Goal: Information Seeking & Learning: Learn about a topic

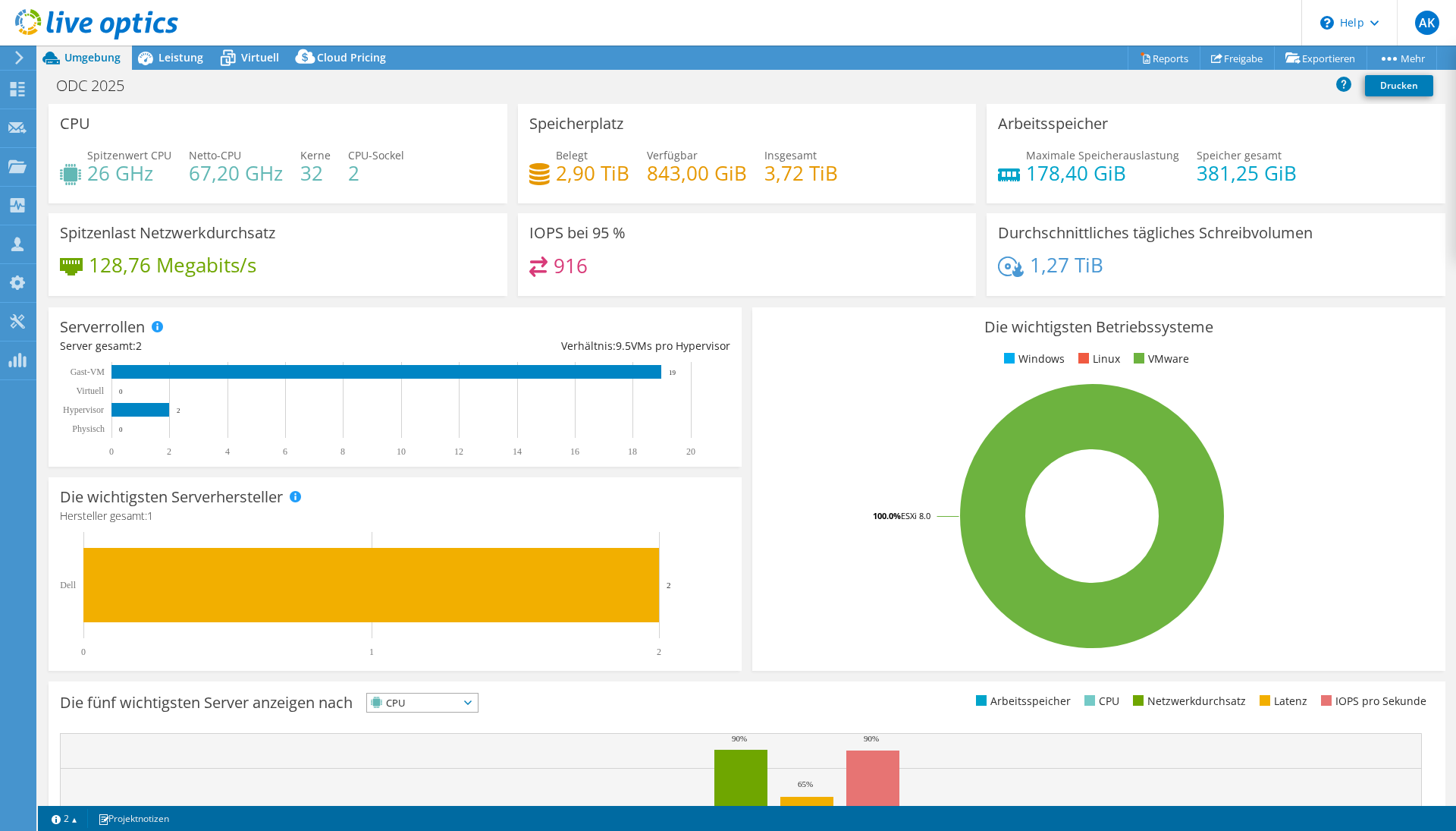
select select "EULondon"
select select "CHF"
click at [169, 99] on div "ODC 2025 Drucken" at bounding box center [747, 87] width 1418 height 33
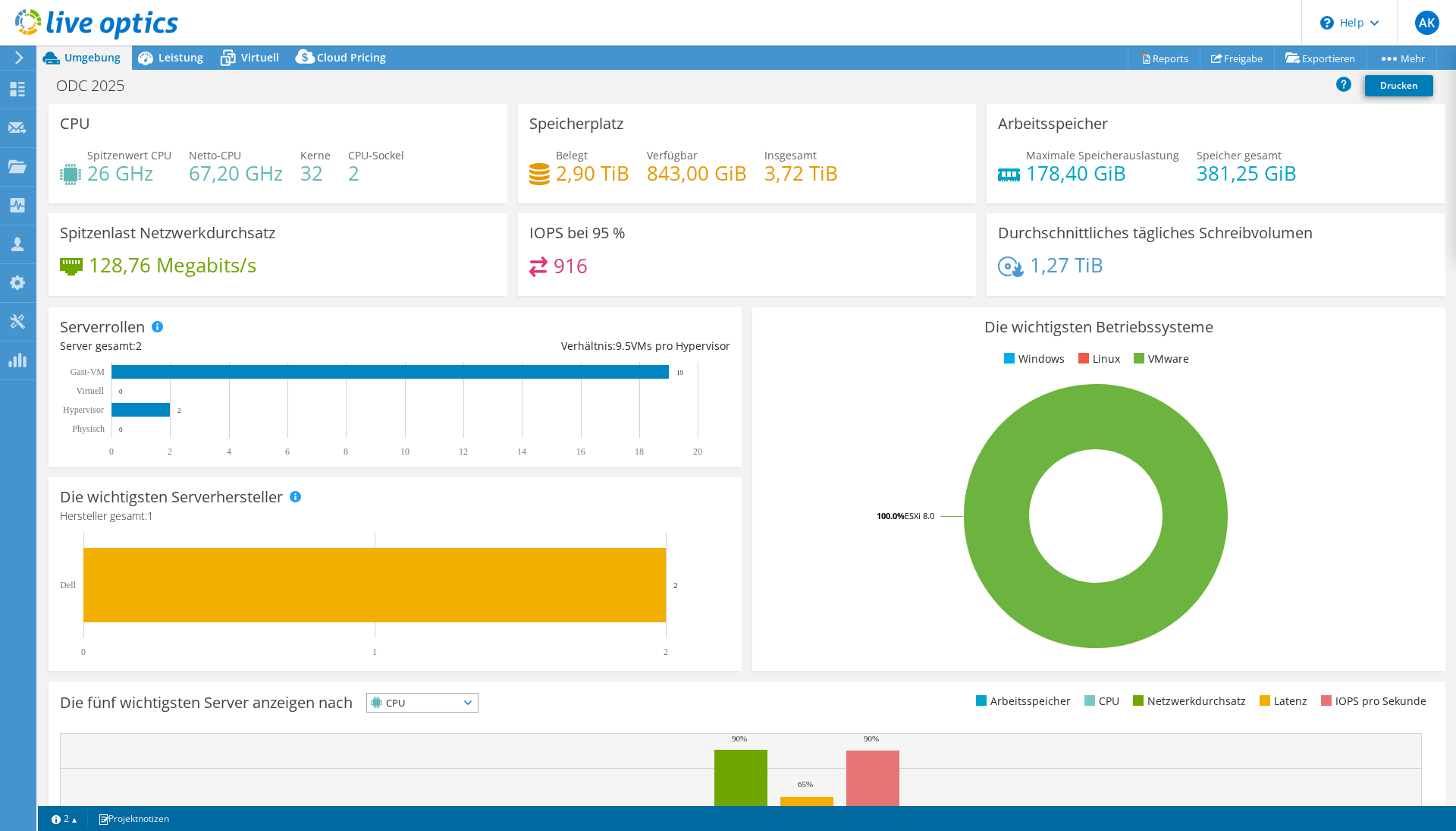
scroll to position [0, 0]
click at [181, 55] on span "Leistung" at bounding box center [180, 57] width 45 height 15
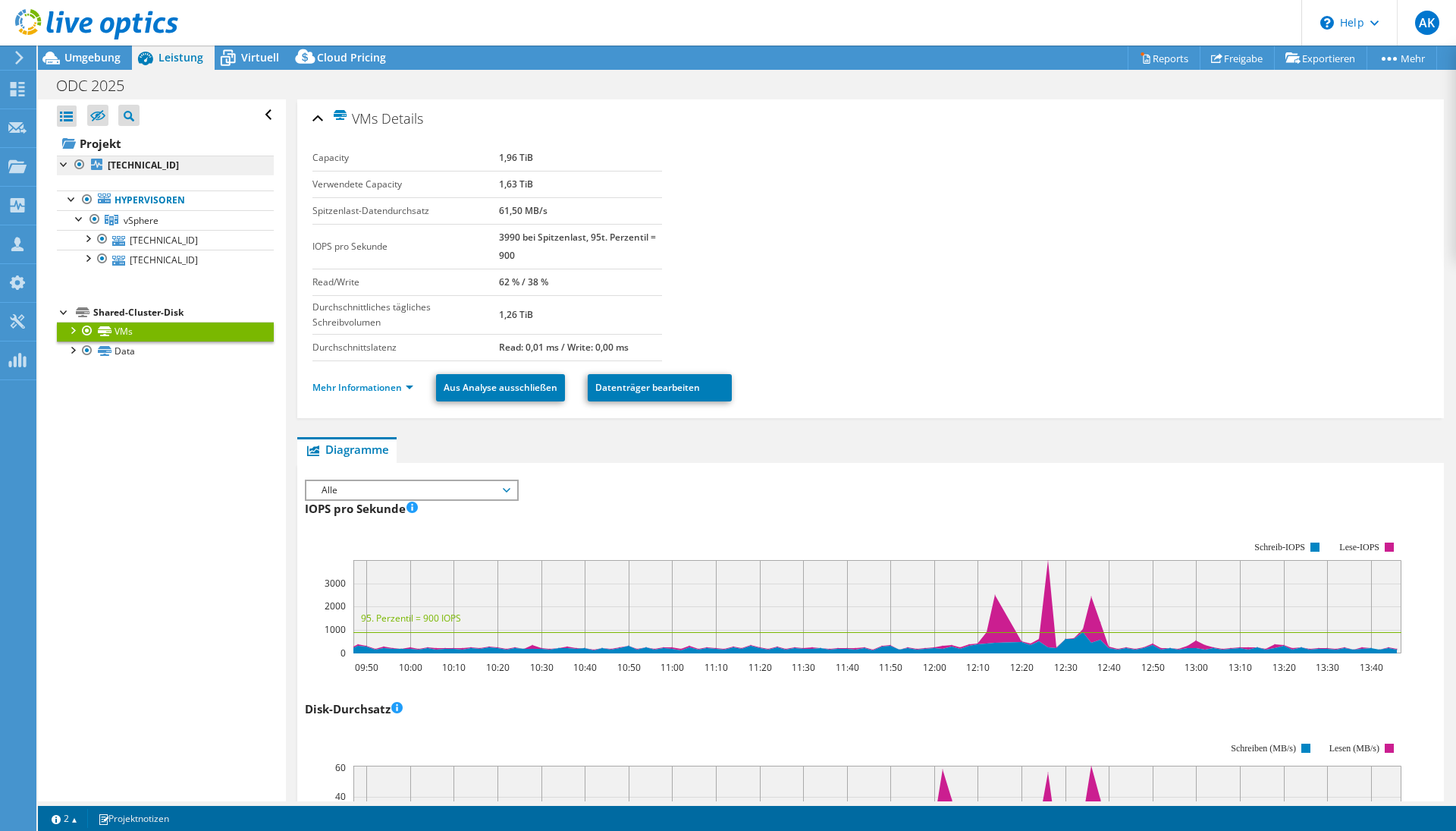
click at [140, 165] on b "[TECHNICAL_ID]" at bounding box center [143, 165] width 71 height 13
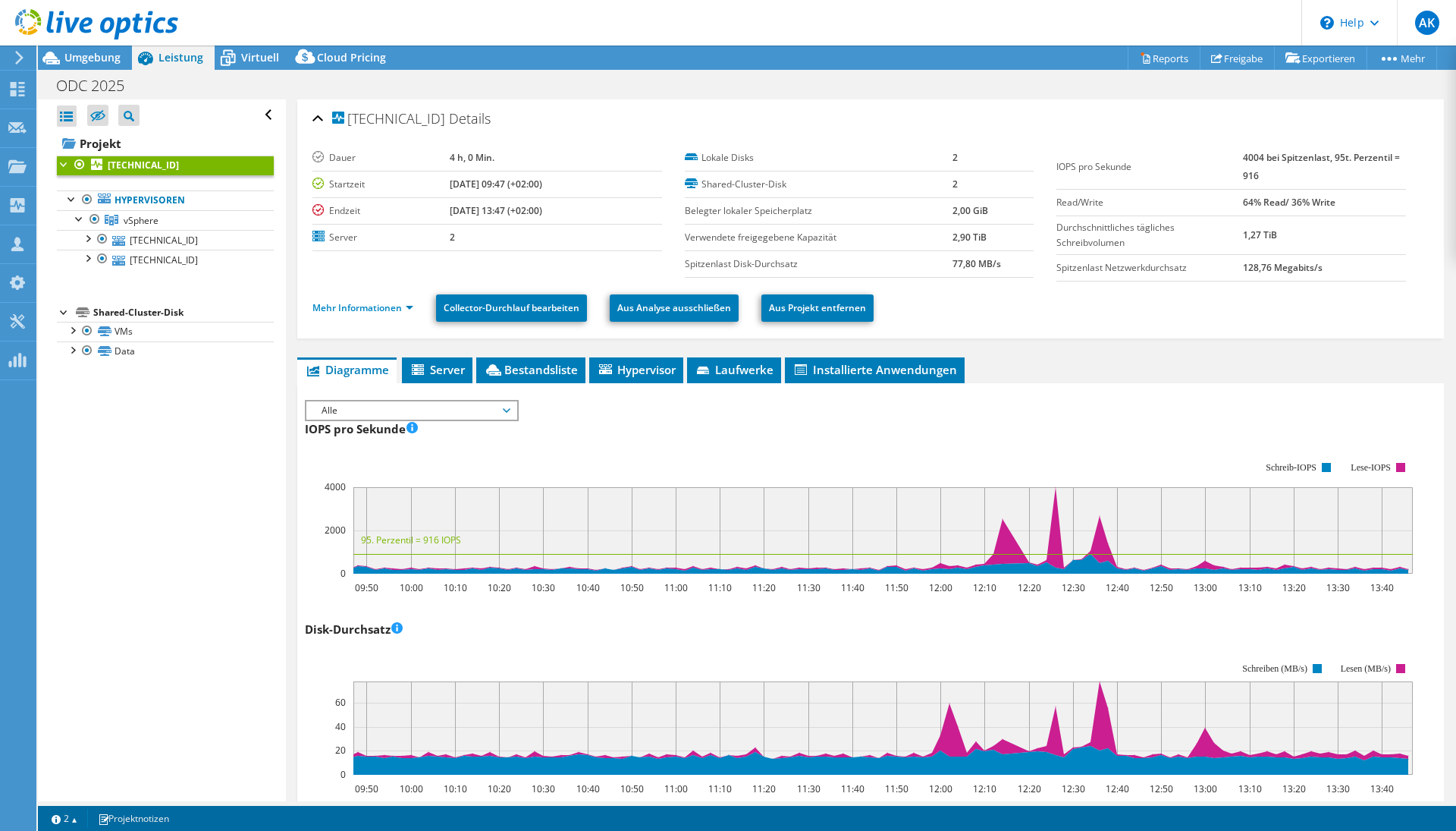
click at [564, 592] on rect at bounding box center [859, 518] width 1108 height 152
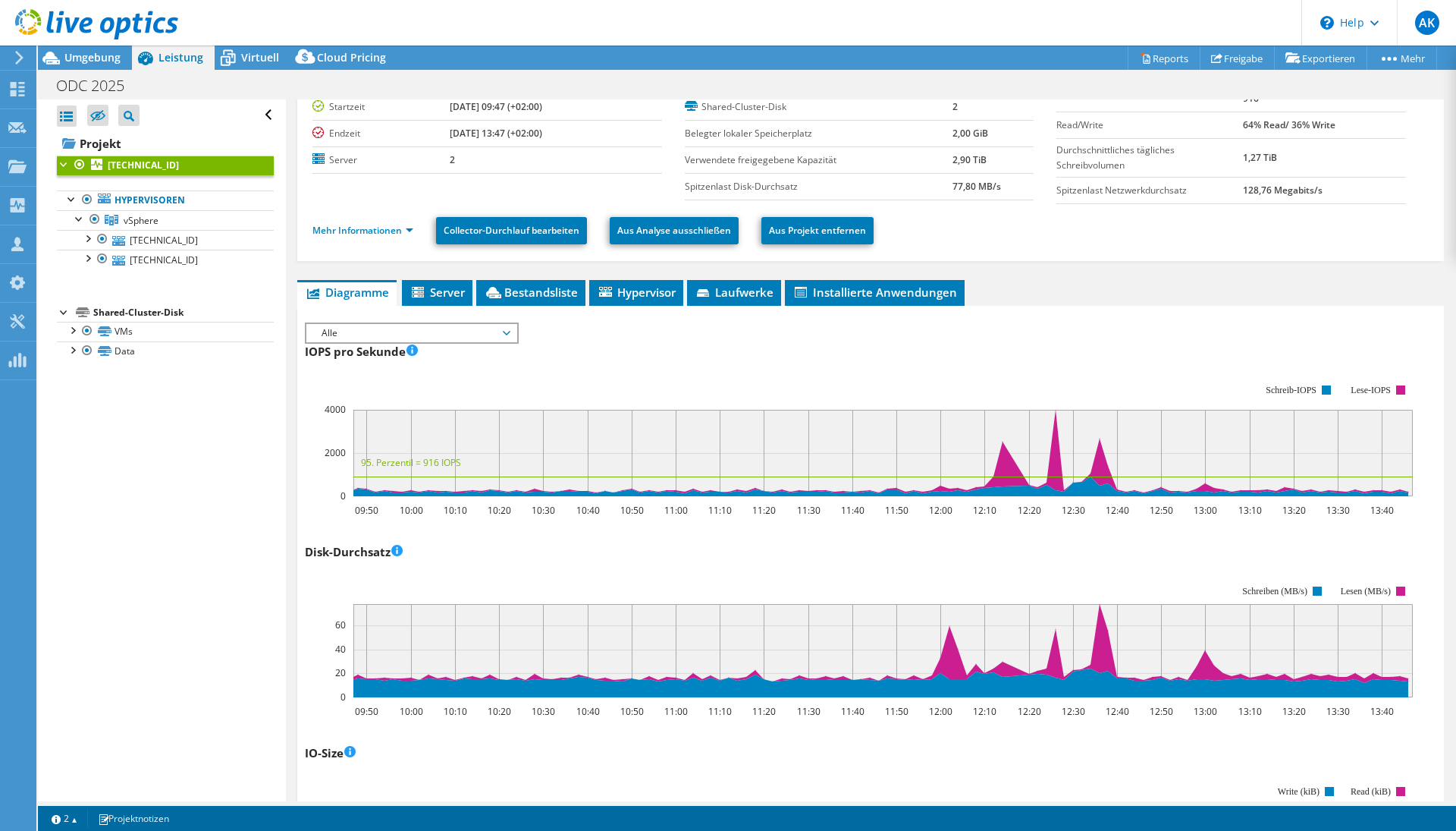
scroll to position [81, 0]
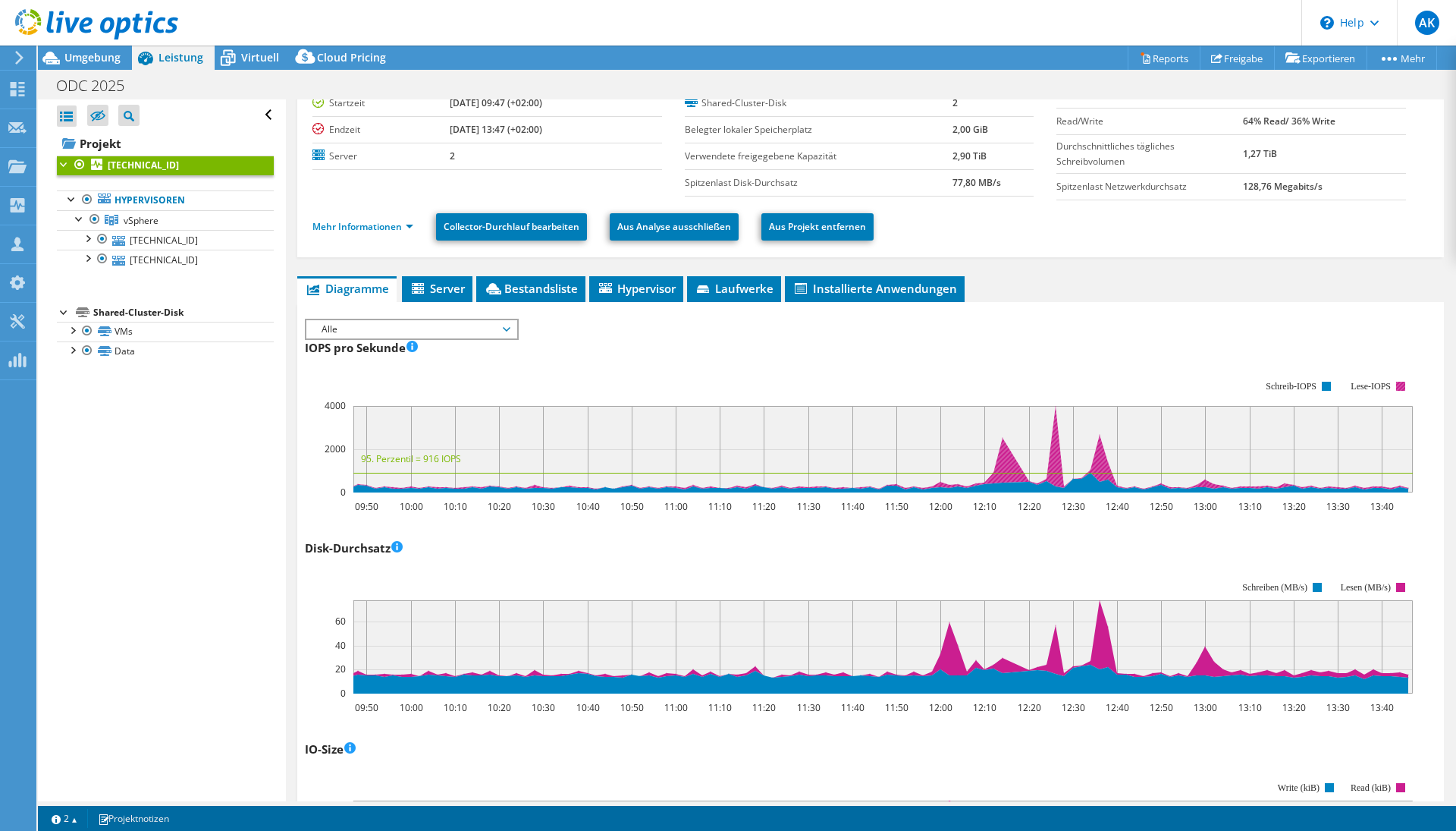
drag, startPoint x: 1353, startPoint y: 382, endPoint x: 1389, endPoint y: 383, distance: 36.0
click at [1389, 383] on text "Lese-IOPS" at bounding box center [1371, 386] width 40 height 11
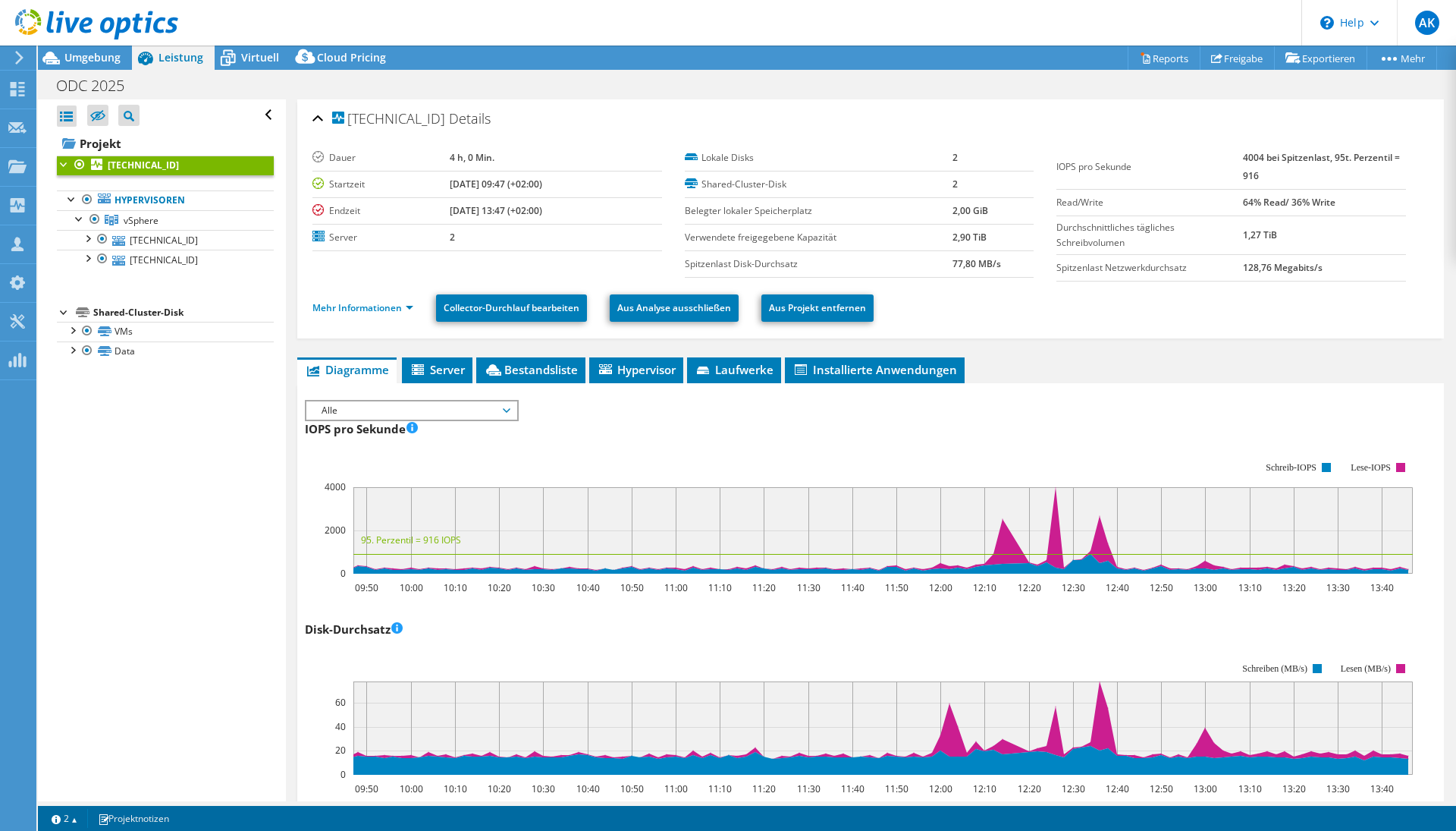
scroll to position [0, 0]
click at [148, 317] on div "Shared-Cluster-Disk" at bounding box center [184, 312] width 180 height 18
click at [136, 313] on div "Shared-Cluster-Disk" at bounding box center [184, 312] width 180 height 18
click at [120, 329] on link "VMs" at bounding box center [166, 331] width 217 height 20
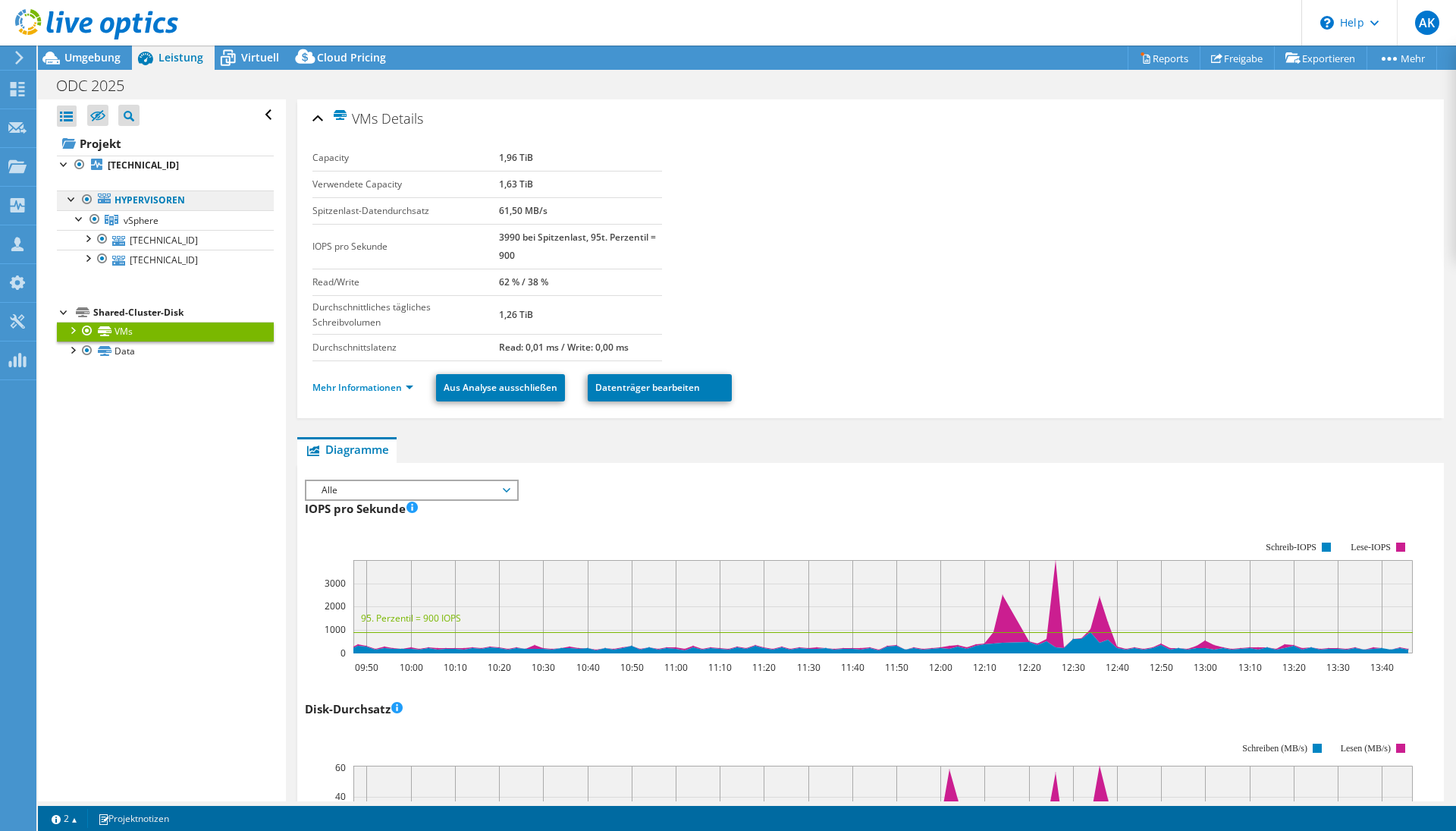
click at [143, 205] on link "Hypervisoren" at bounding box center [166, 200] width 217 height 20
click at [138, 205] on link "Hypervisoren" at bounding box center [166, 200] width 217 height 20
click at [129, 169] on b "[TECHNICAL_ID]" at bounding box center [143, 165] width 71 height 13
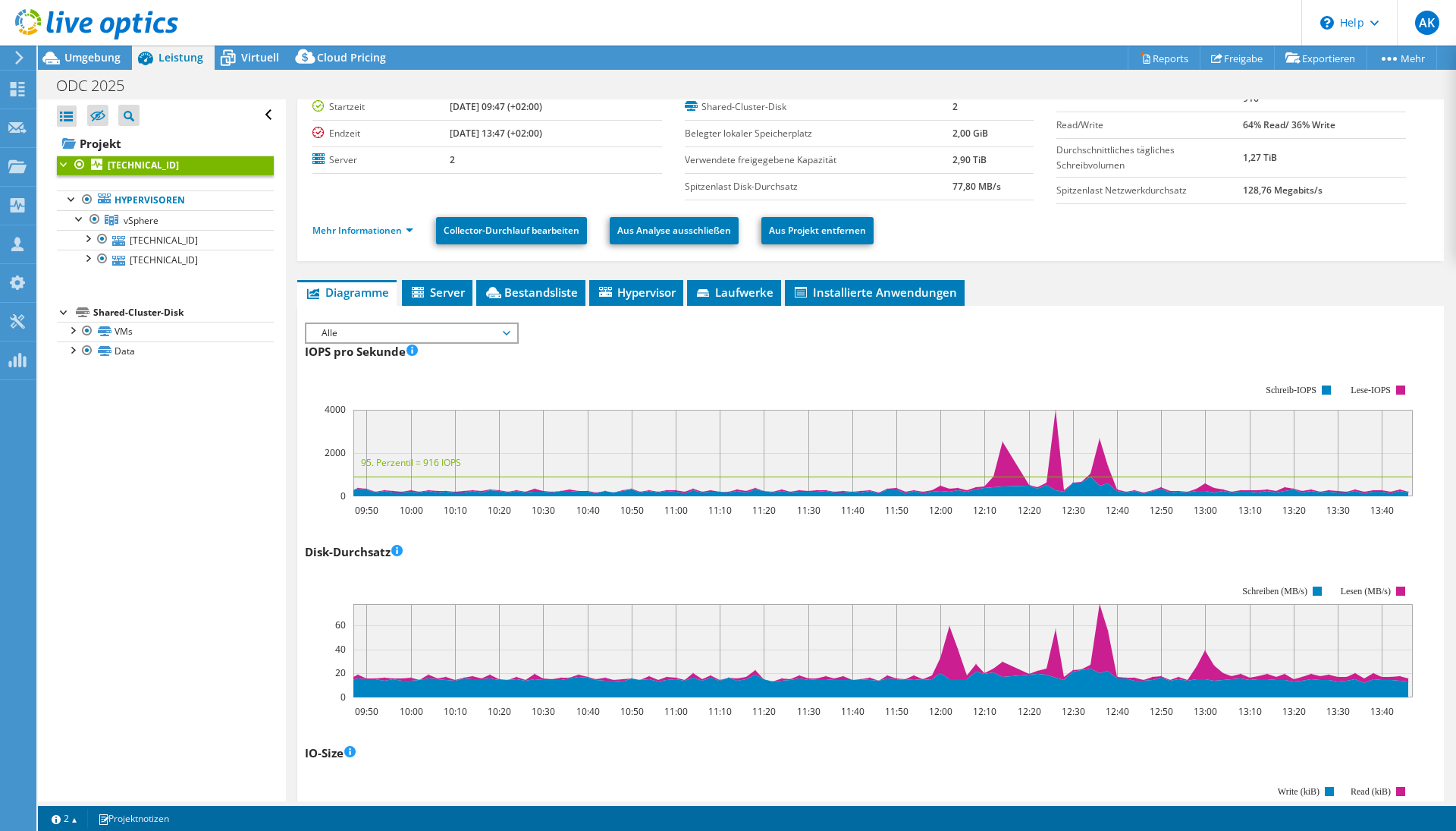
scroll to position [76, 0]
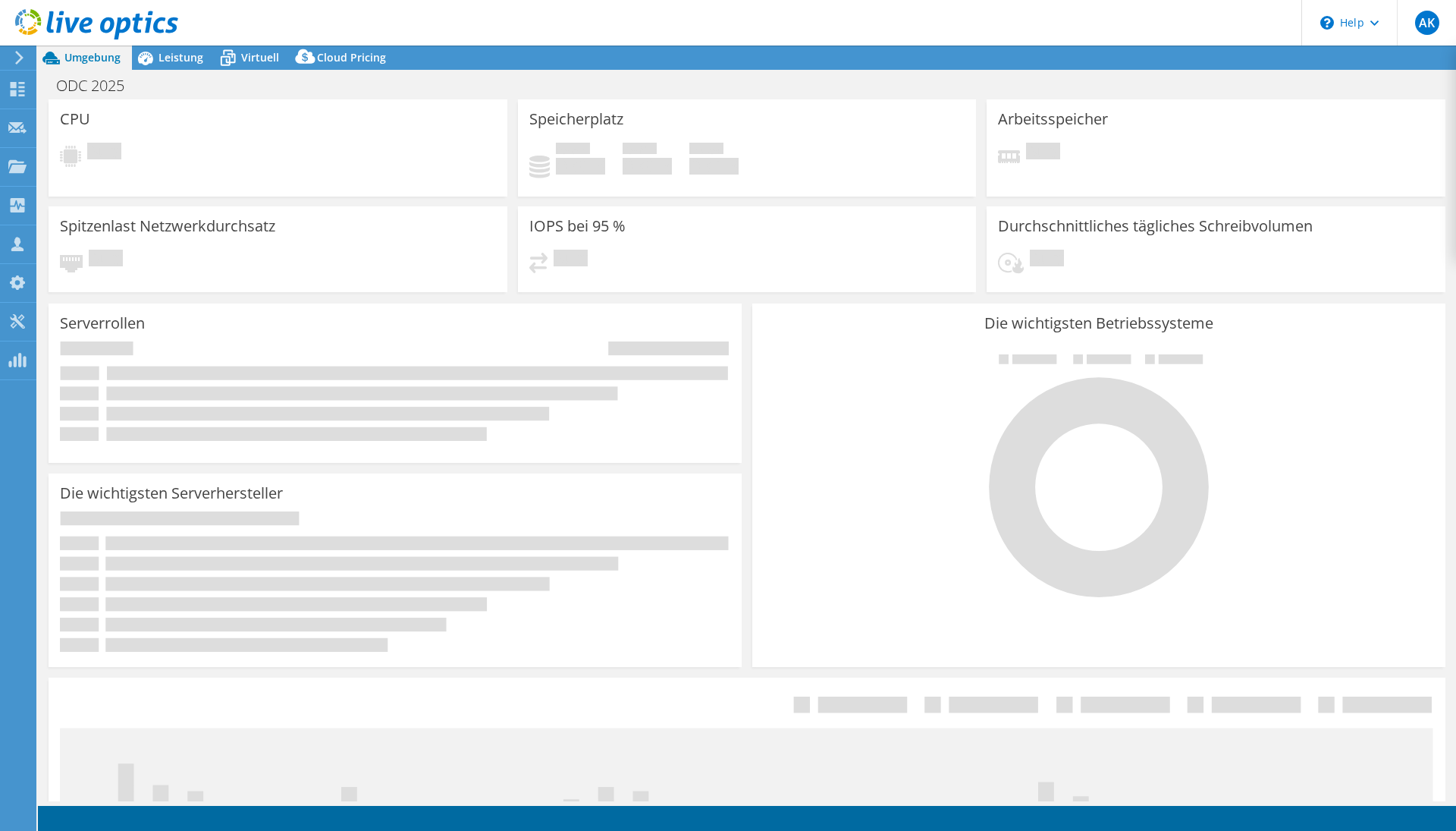
select select "EULondon"
select select "CHF"
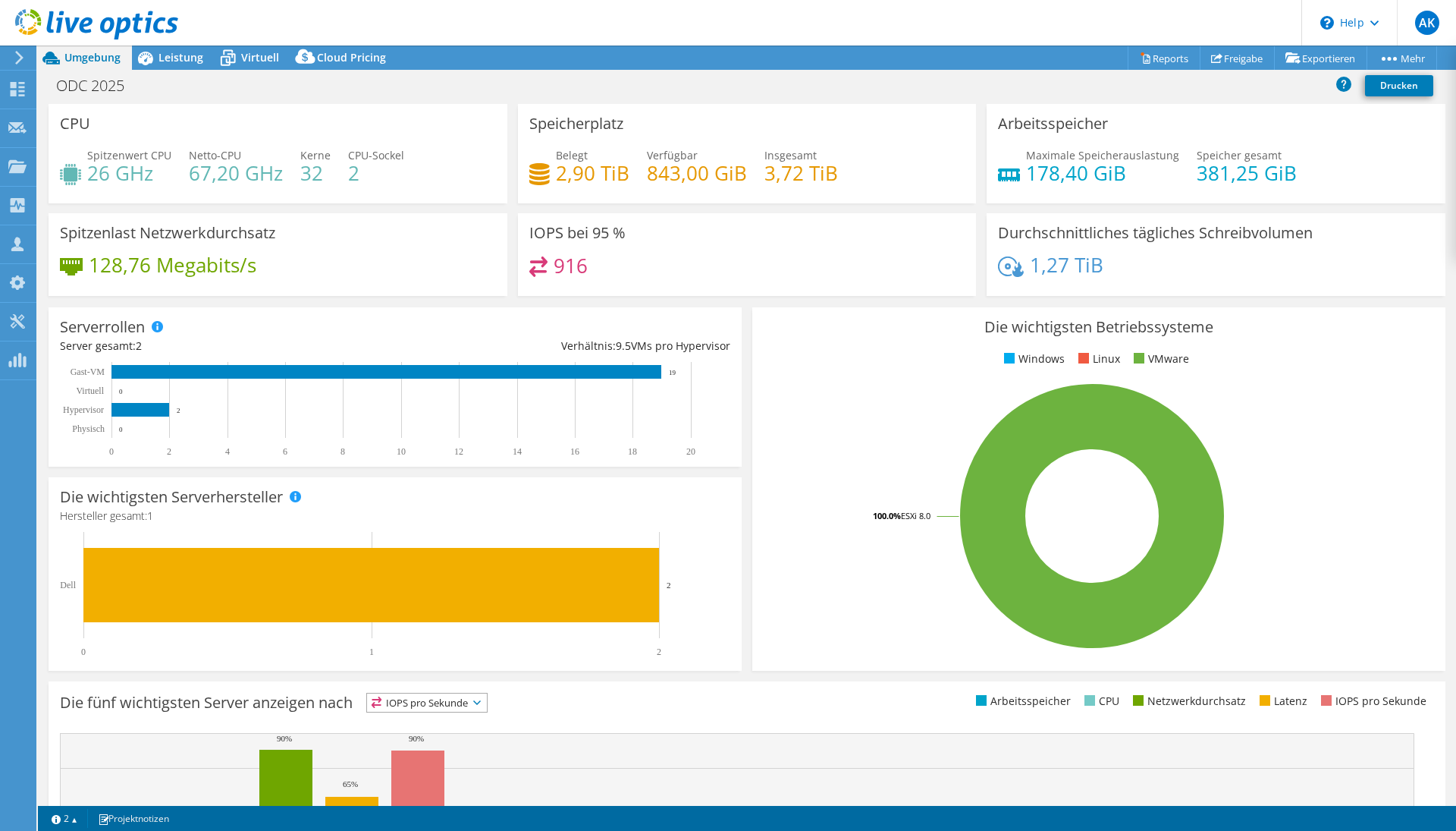
click at [289, 96] on div "ODC 2025 Drucken" at bounding box center [747, 85] width 1418 height 28
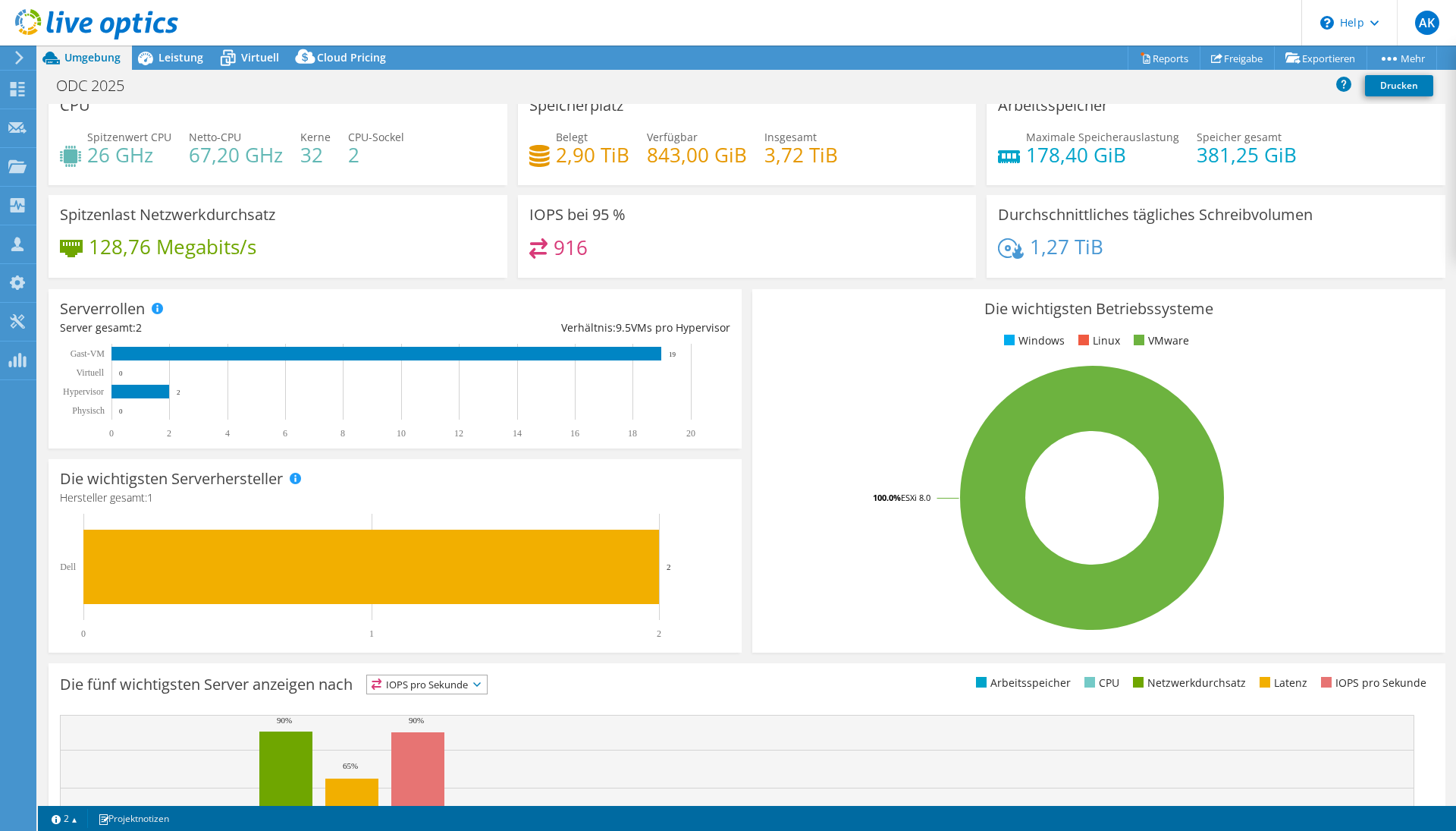
scroll to position [19, 0]
click at [187, 66] on div "Leistung" at bounding box center [173, 57] width 83 height 25
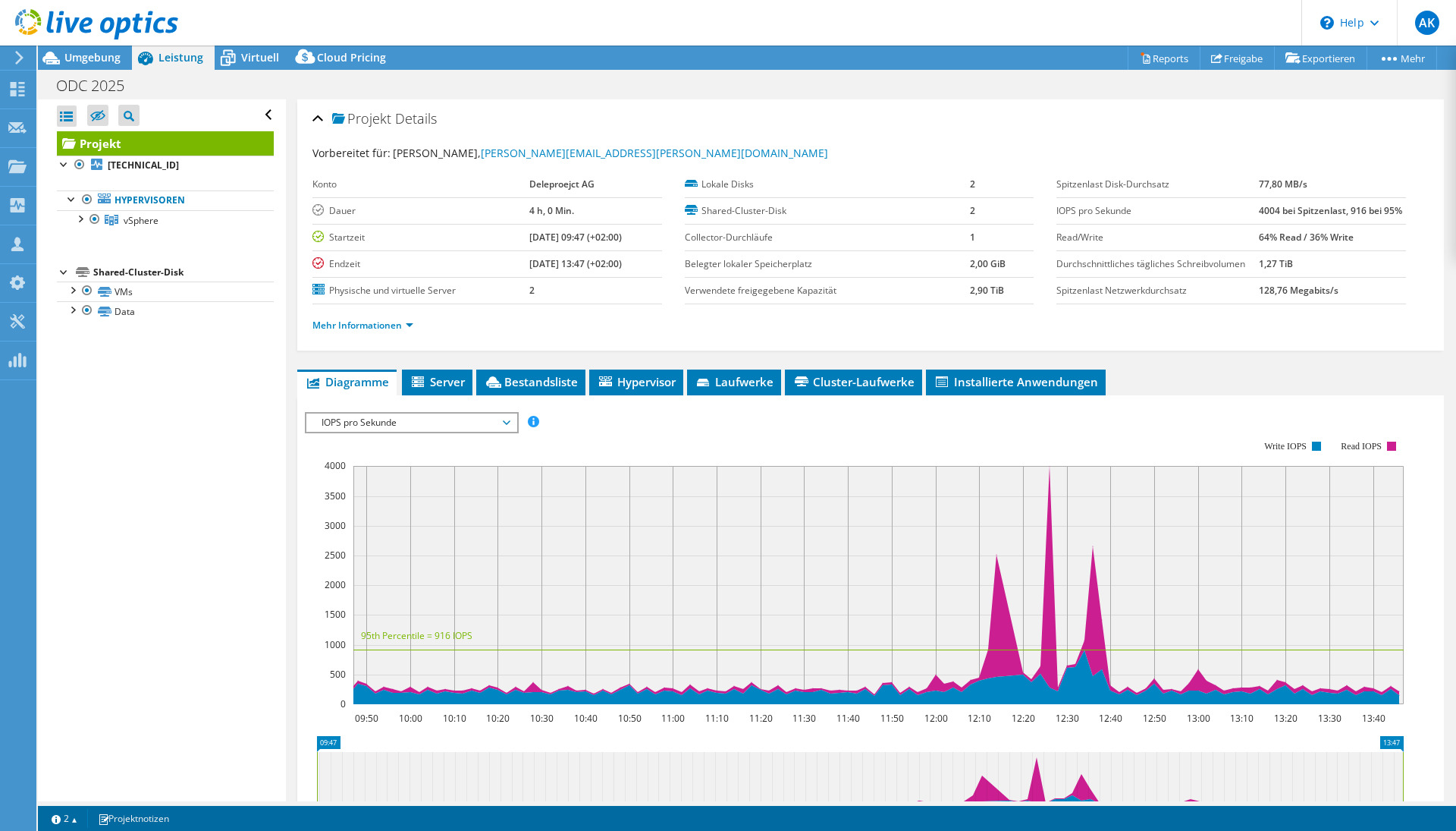
scroll to position [0, 0]
click at [130, 162] on b "[TECHNICAL_ID]" at bounding box center [143, 165] width 71 height 13
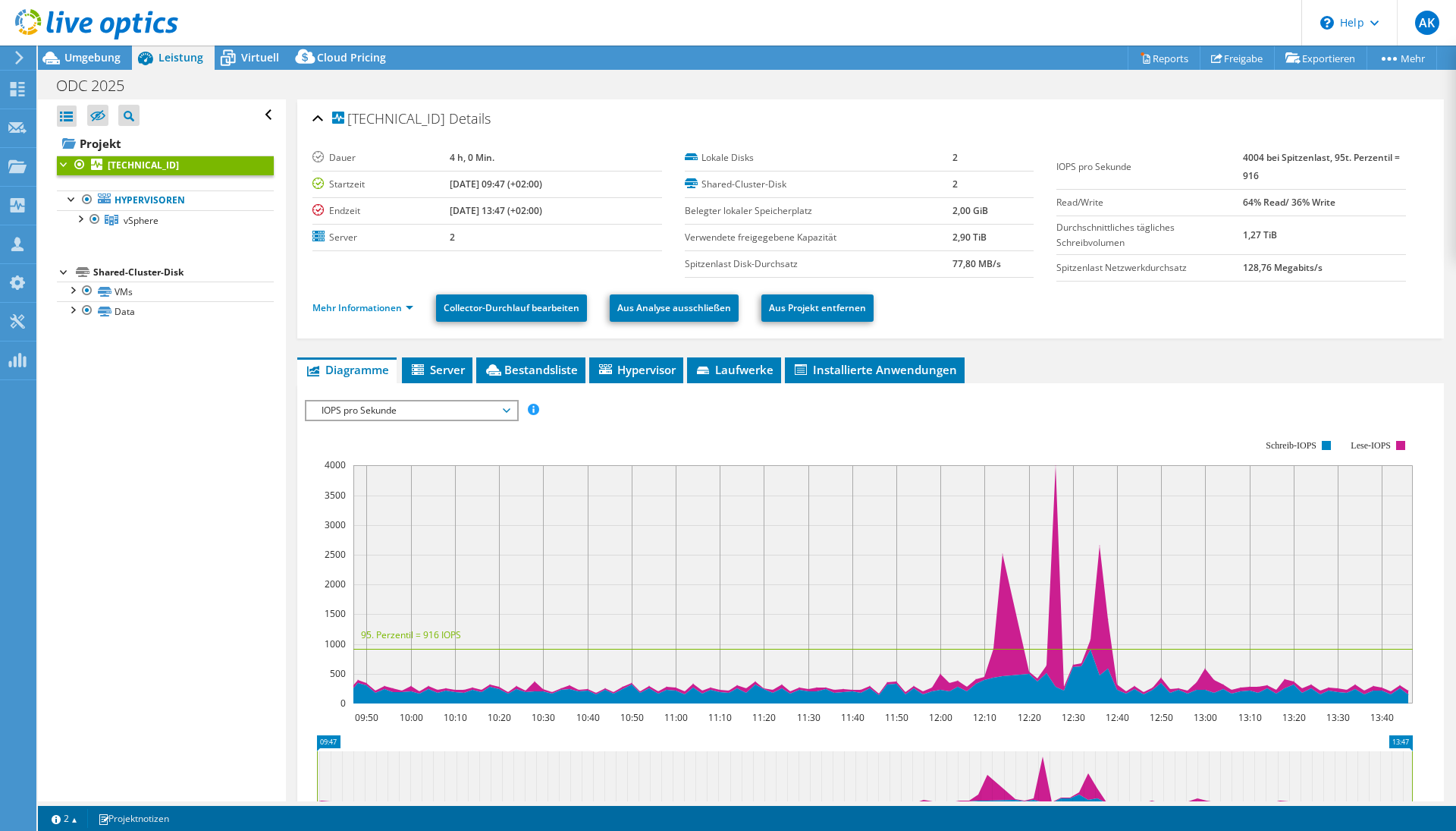
click at [470, 407] on span "IOPS pro Sekunde" at bounding box center [411, 410] width 195 height 18
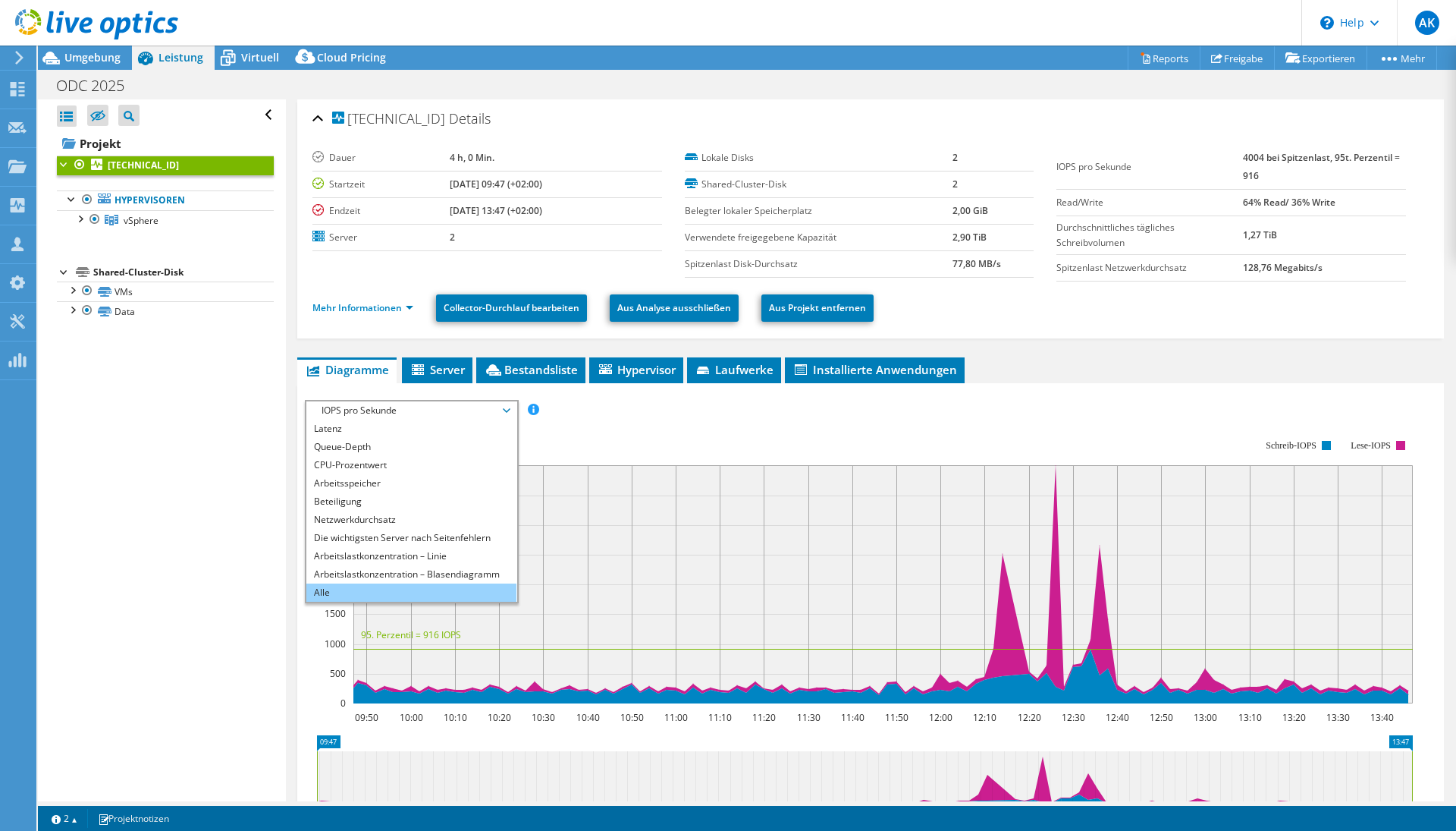
scroll to position [55, 0]
click at [394, 598] on li "Alle" at bounding box center [411, 593] width 210 height 18
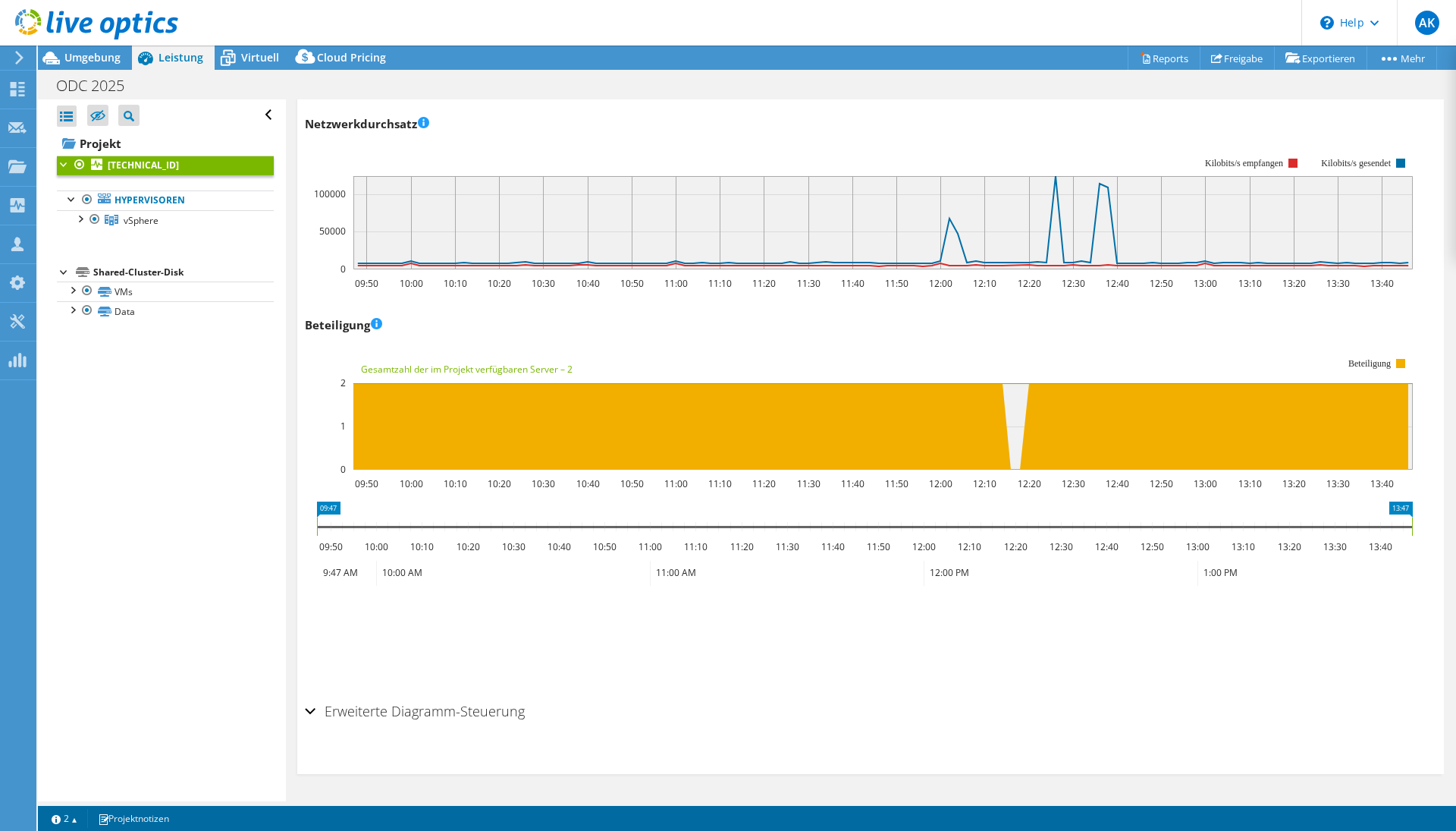
scroll to position [1709, 0]
click at [749, 615] on icon "09:47 13:47 09:50 10:00 10:10 10:20 10:30 10:40 10:50 11:00 11:10 11:20 11:30 1…" at bounding box center [864, 562] width 1119 height 121
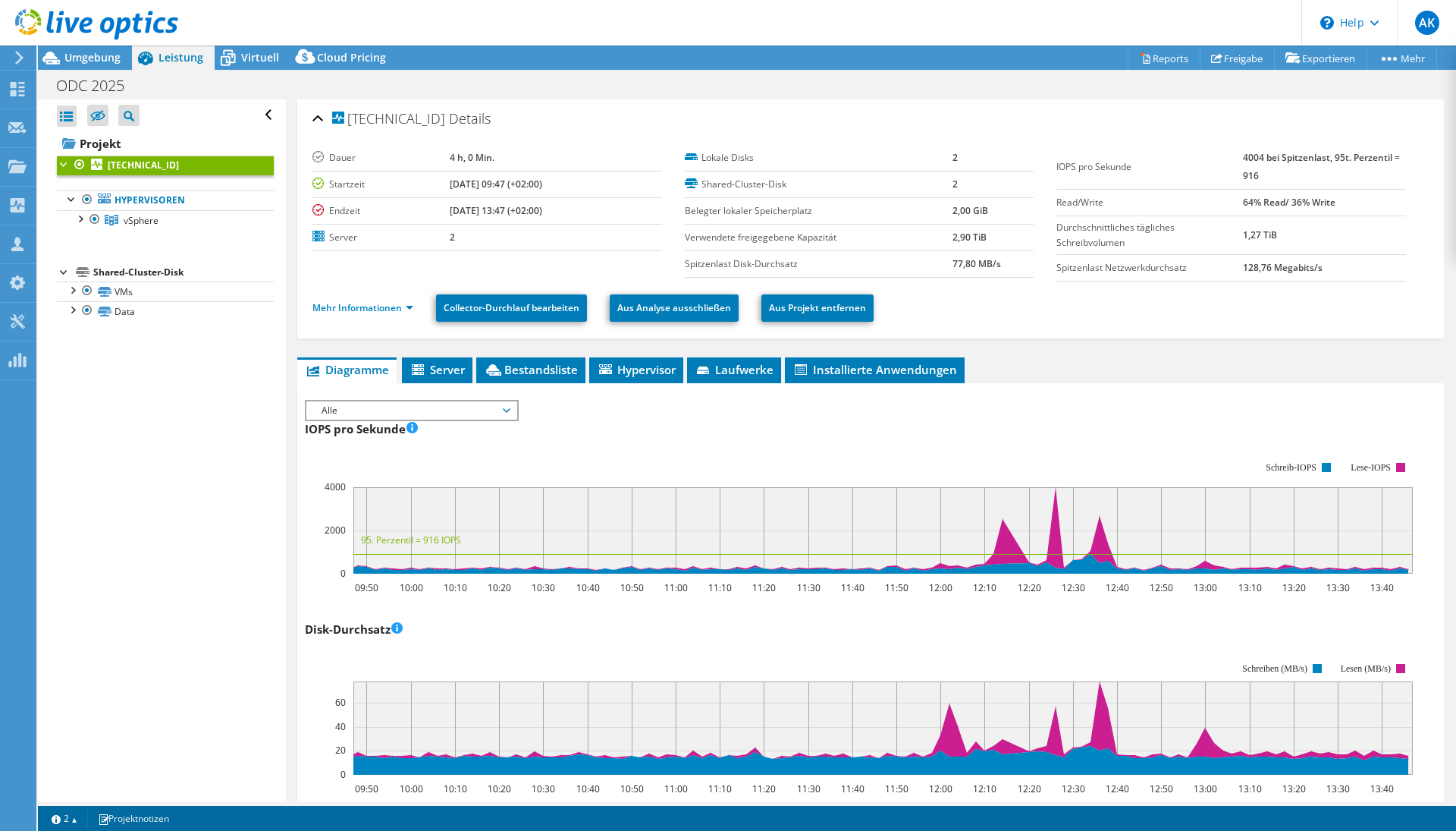
scroll to position [0, 0]
click at [139, 271] on div "Shared-Cluster-Disk" at bounding box center [184, 272] width 180 height 18
click at [130, 287] on link "VMs" at bounding box center [166, 291] width 217 height 20
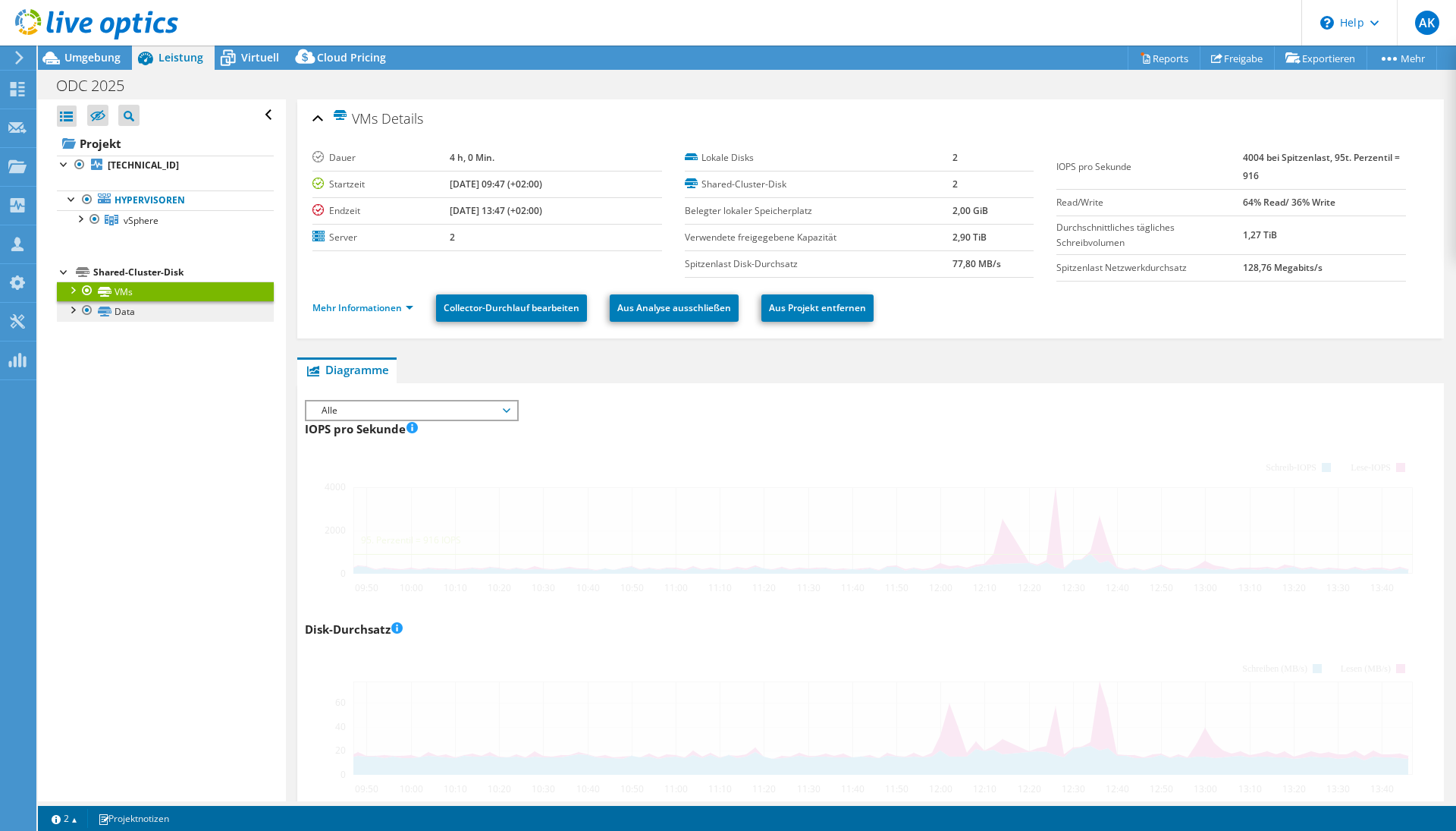
click at [130, 317] on link "Data" at bounding box center [166, 311] width 217 height 20
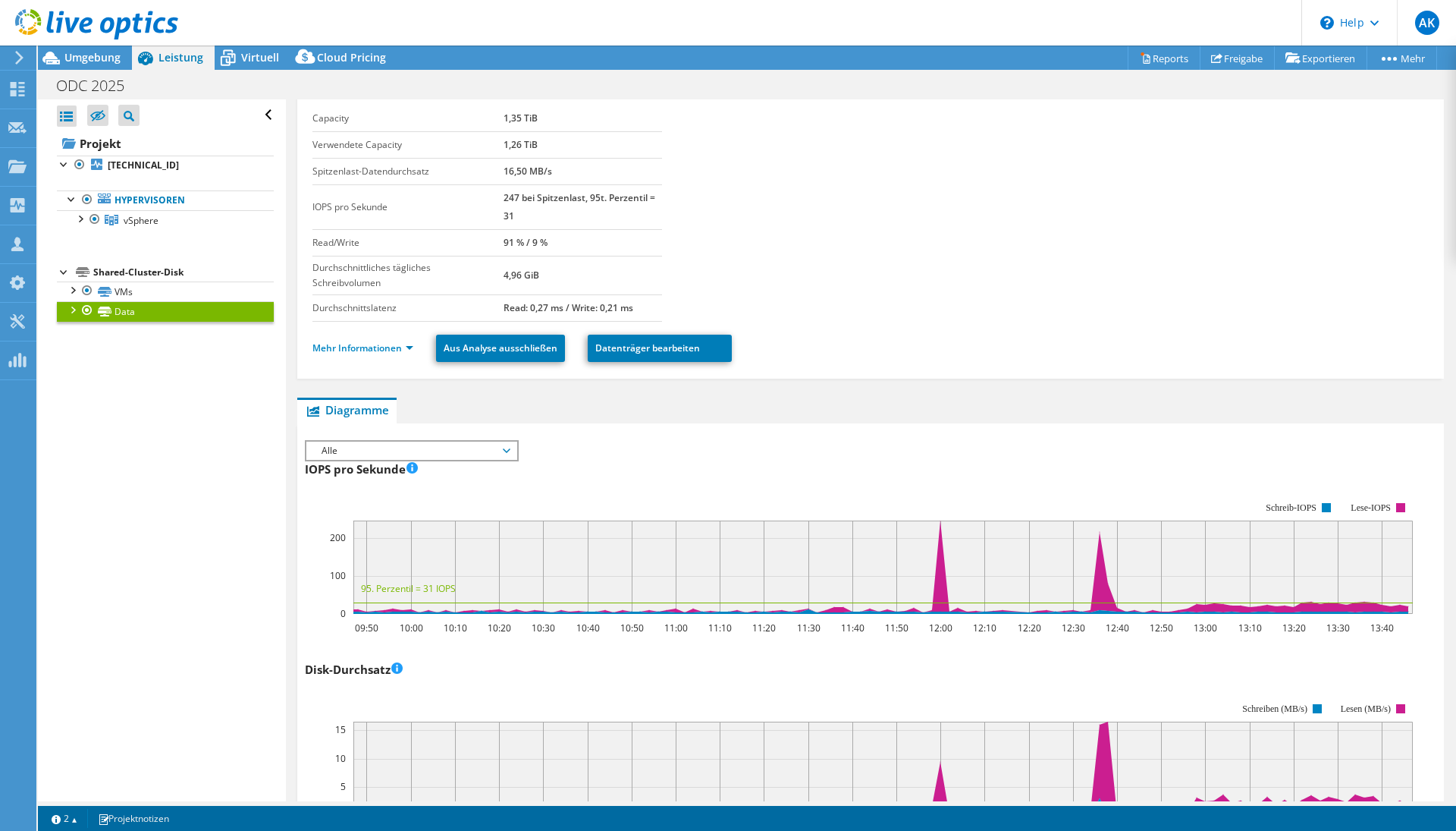
scroll to position [79, 0]
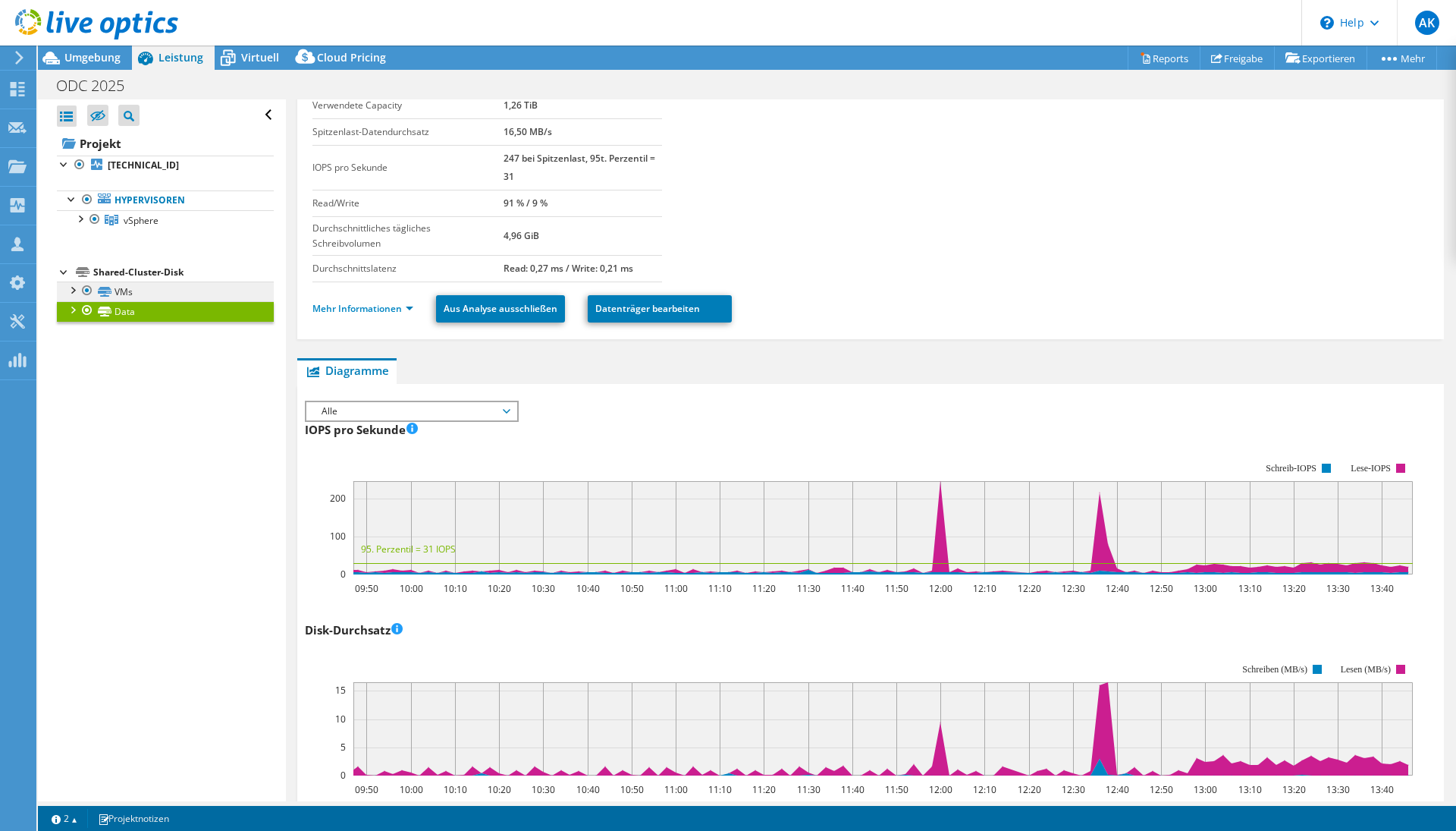
click at [123, 290] on link "VMs" at bounding box center [166, 291] width 217 height 20
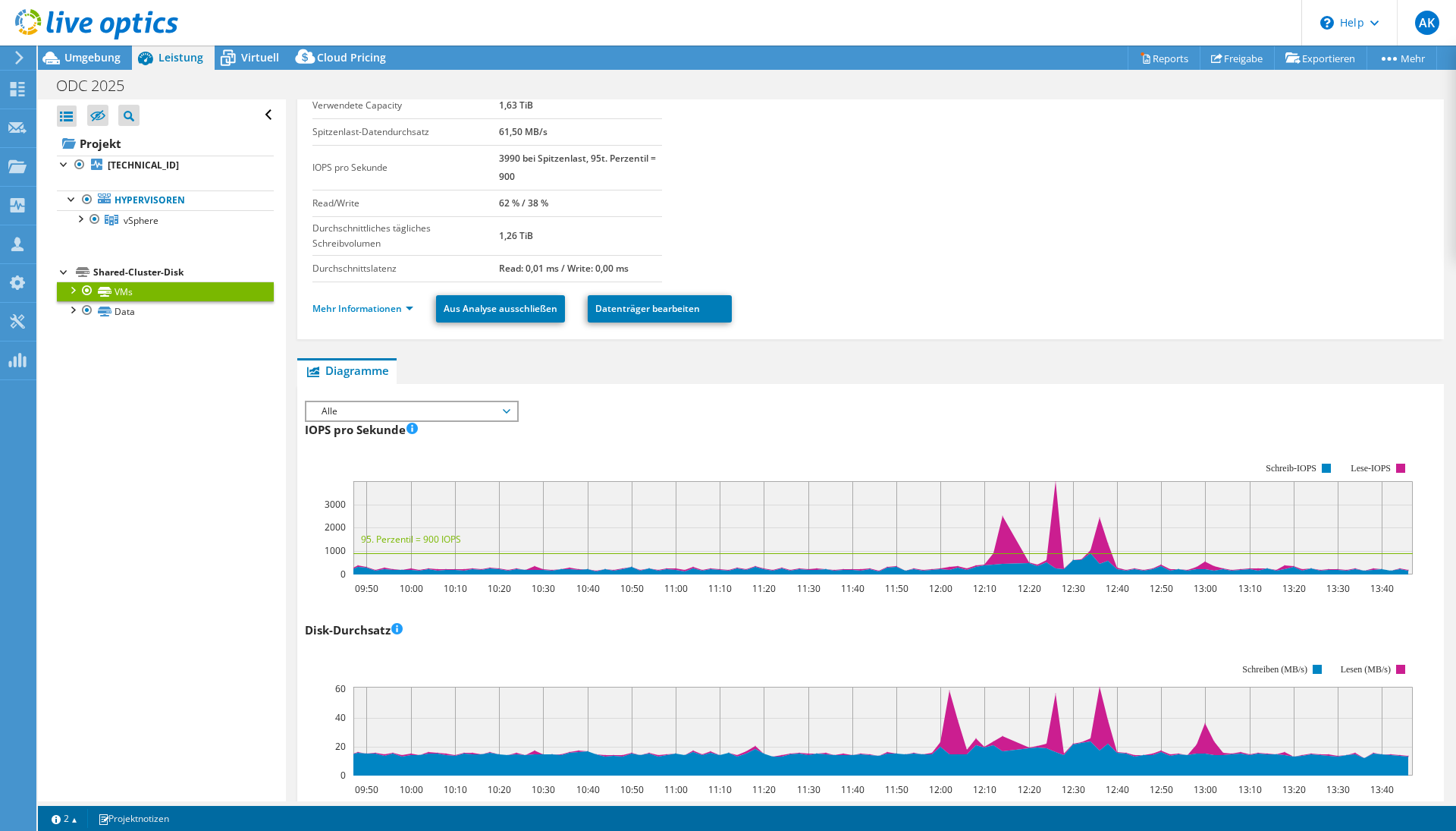
click at [143, 271] on div "Shared-Cluster-Disk" at bounding box center [184, 272] width 180 height 18
click at [360, 410] on span "Alle" at bounding box center [411, 411] width 195 height 18
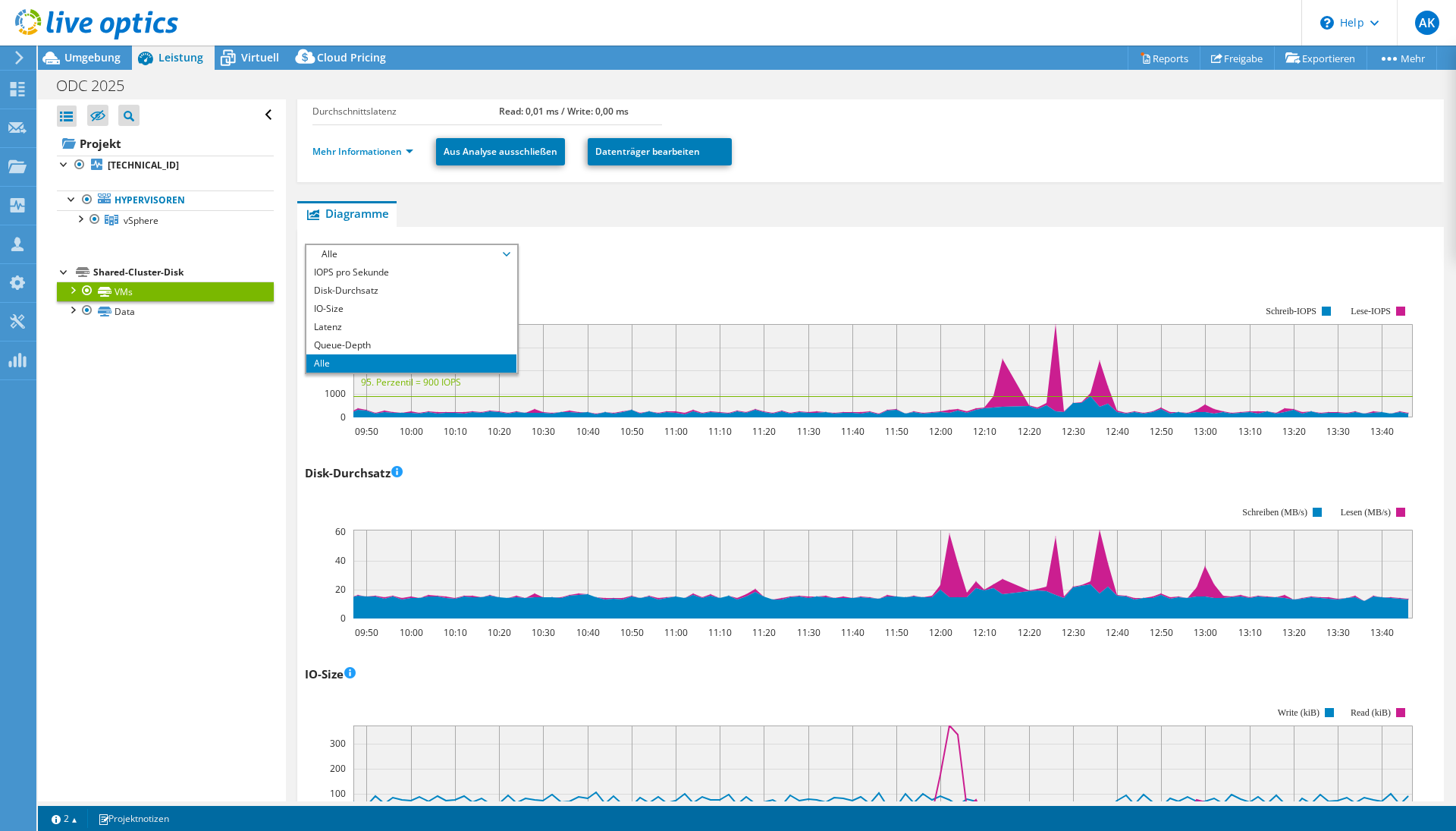
scroll to position [137, 0]
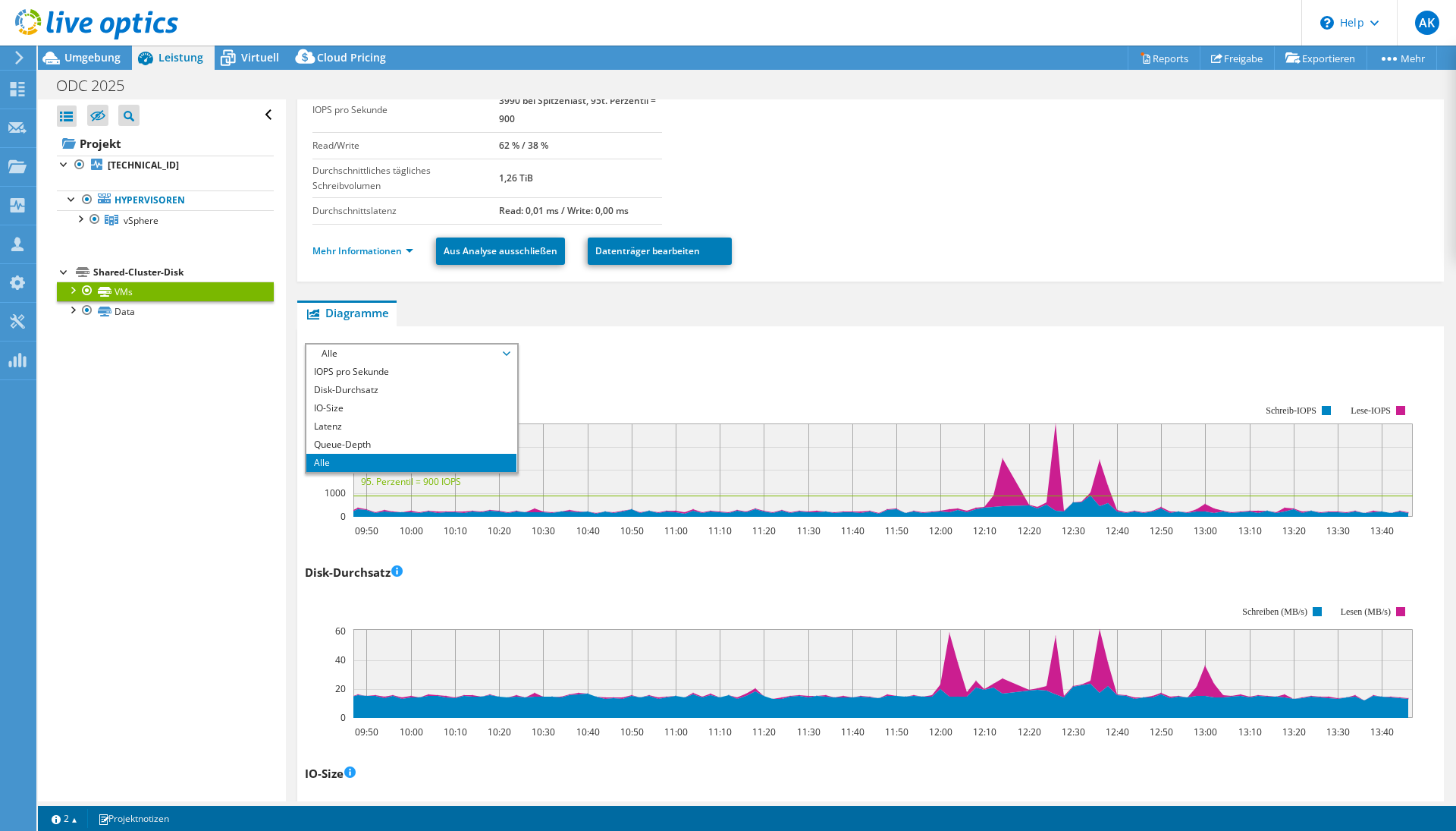
click at [352, 464] on li "Alle" at bounding box center [411, 462] width 210 height 18
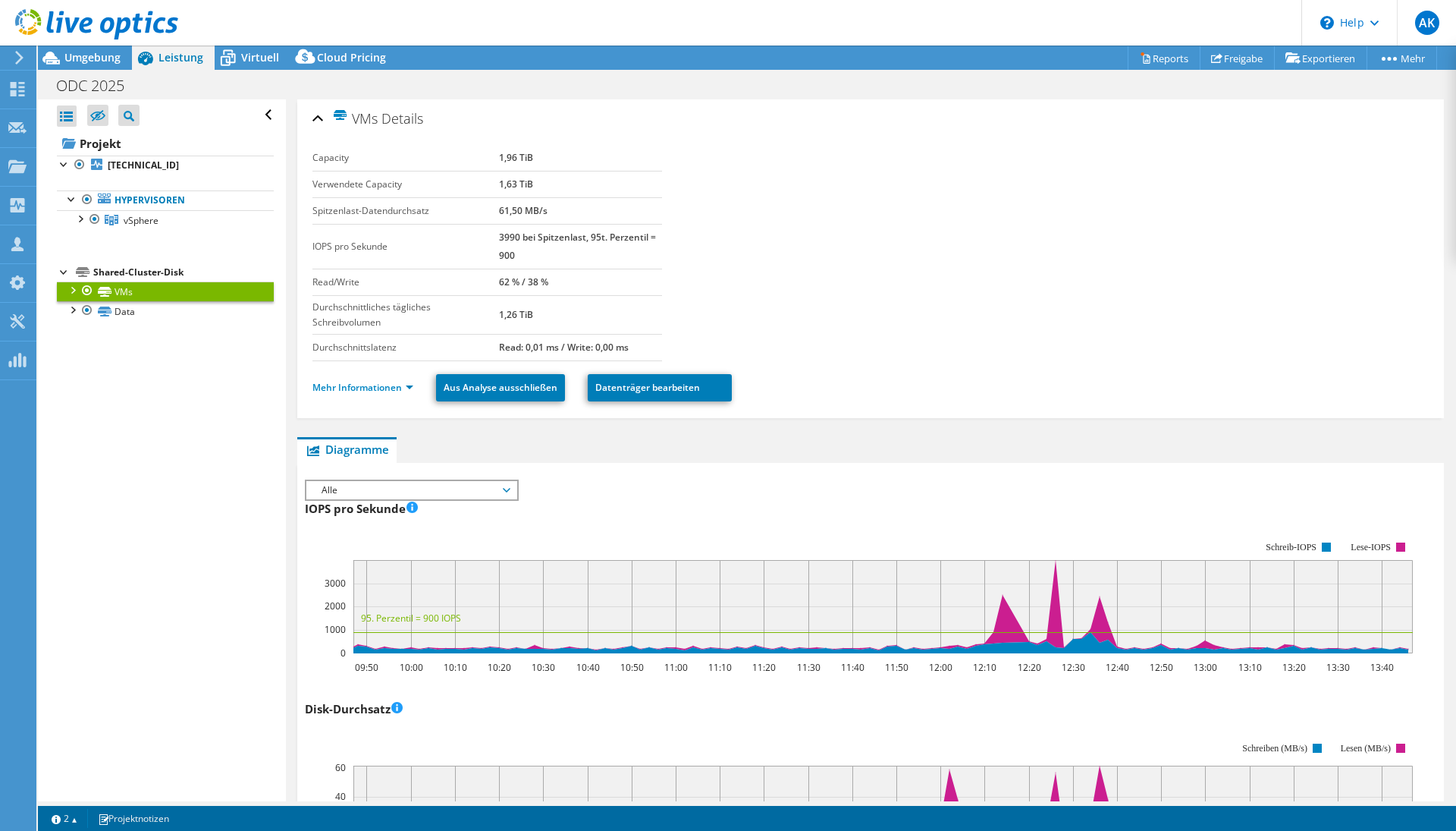
scroll to position [0, 0]
click at [430, 495] on span "Alle" at bounding box center [411, 490] width 195 height 18
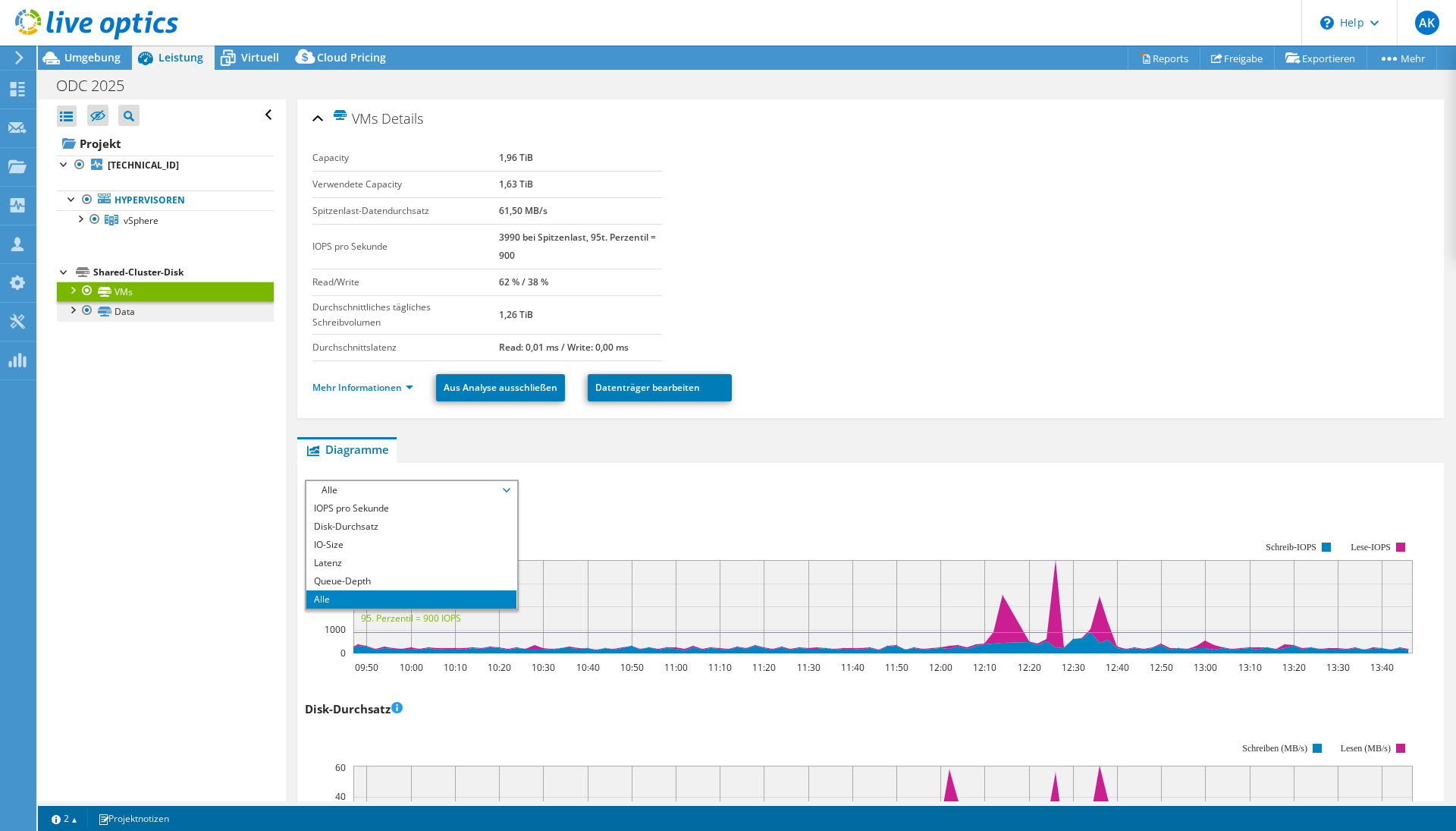
click at [165, 306] on link "Data" at bounding box center [166, 311] width 217 height 20
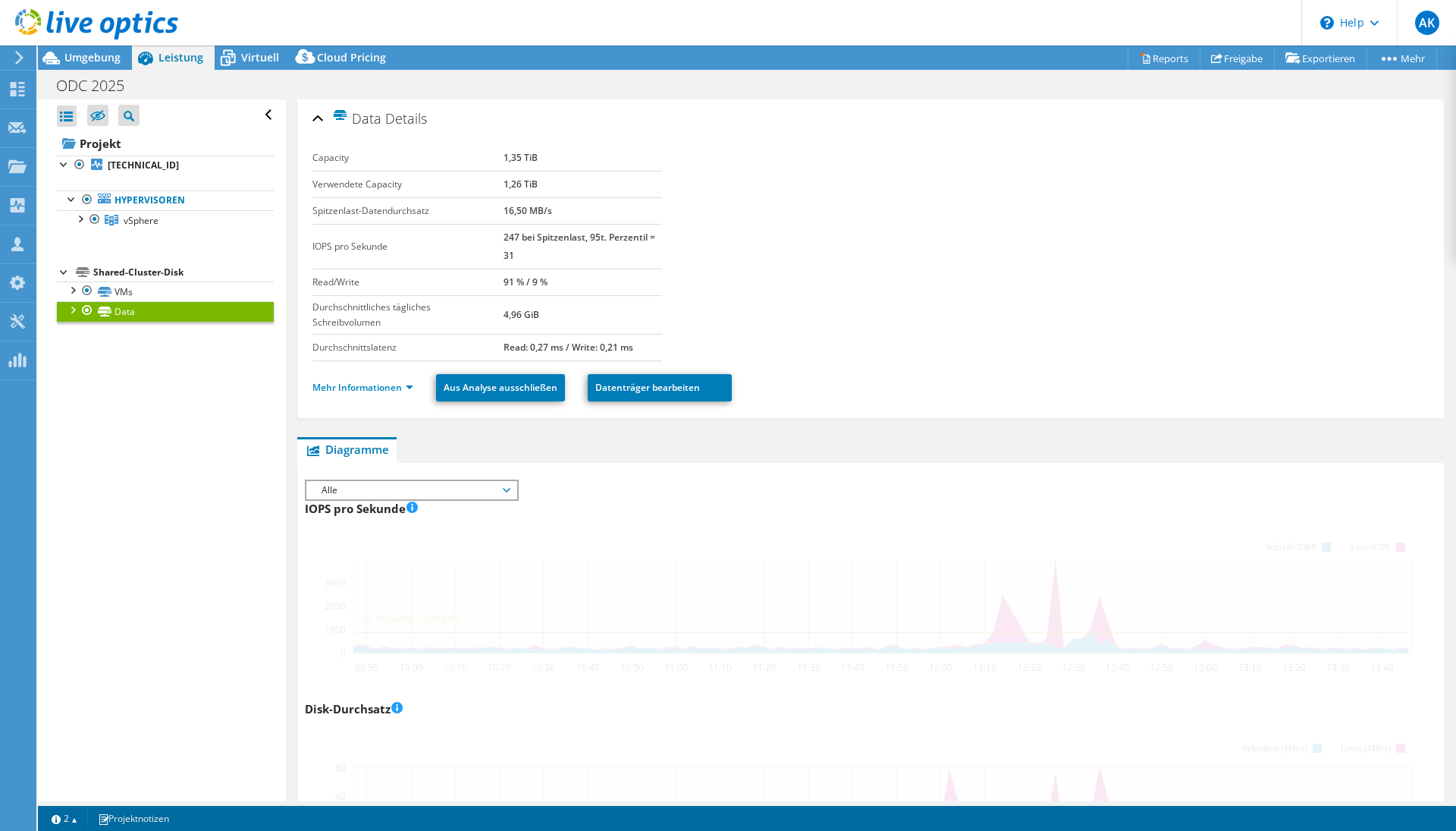
click at [157, 269] on div "Shared-Cluster-Disk" at bounding box center [184, 272] width 180 height 18
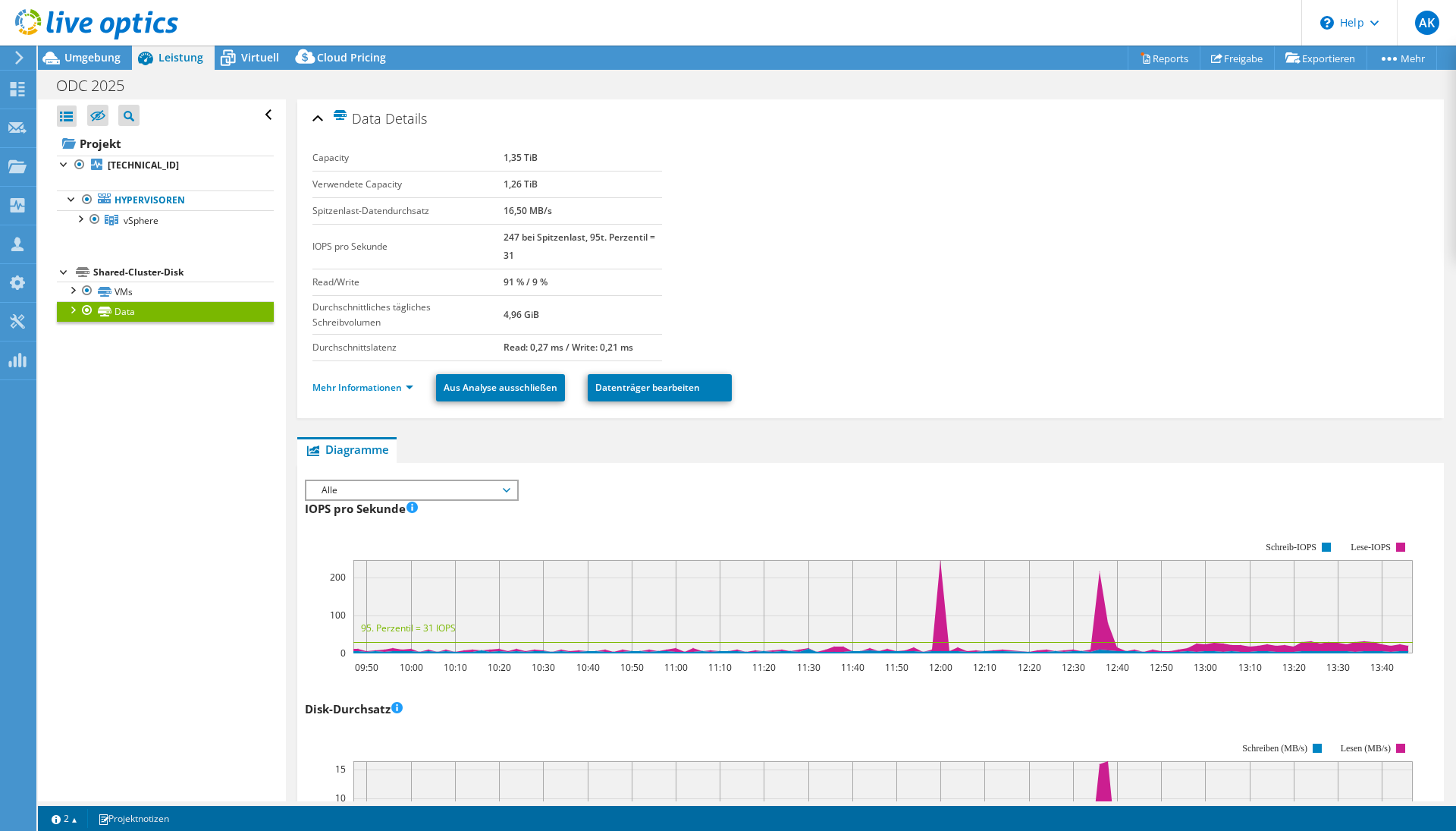
click at [157, 276] on div "Shared-Cluster-Disk" at bounding box center [184, 272] width 180 height 18
click at [111, 141] on link "Projekt" at bounding box center [166, 143] width 217 height 25
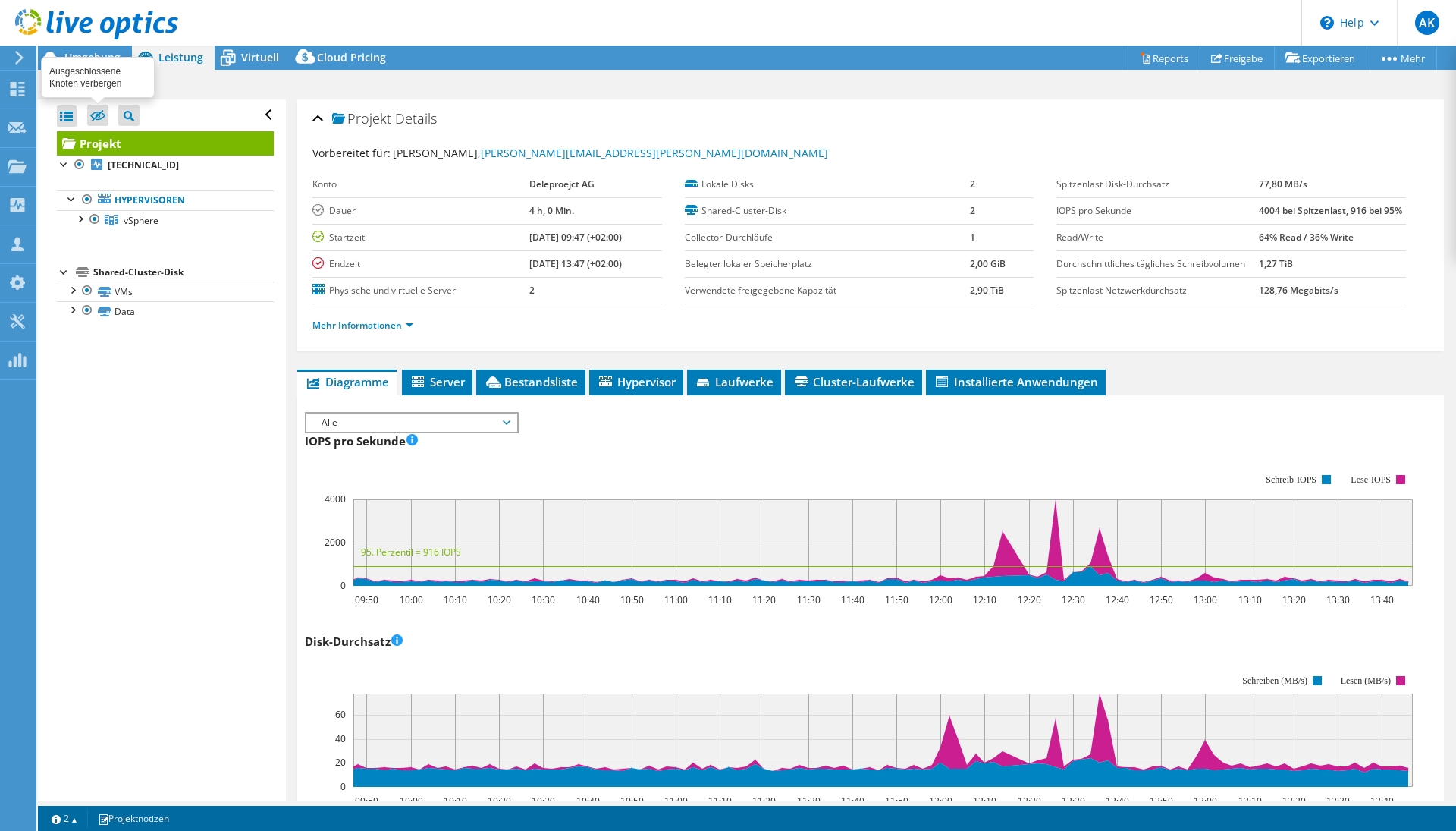
click at [96, 117] on icon at bounding box center [97, 117] width 15 height 12
click at [0, 0] on input "checkbox" at bounding box center [0, 0] width 0 height 0
click at [97, 118] on icon at bounding box center [97, 116] width 15 height 12
click at [0, 0] on input "checkbox" at bounding box center [0, 0] width 0 height 0
click at [110, 65] on div "Umgebung" at bounding box center [85, 57] width 94 height 25
